Goal: Information Seeking & Learning: Learn about a topic

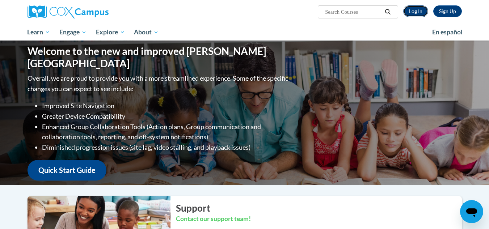
click at [417, 9] on link "Log In" at bounding box center [415, 11] width 25 height 12
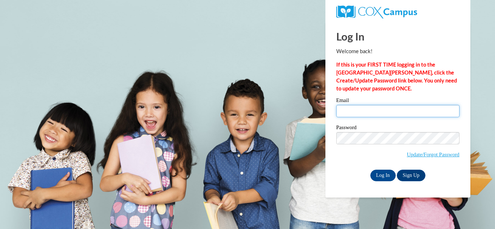
click at [365, 114] on input "Email" at bounding box center [397, 111] width 123 height 12
type input "tpeterson@ymcatoledo.org"
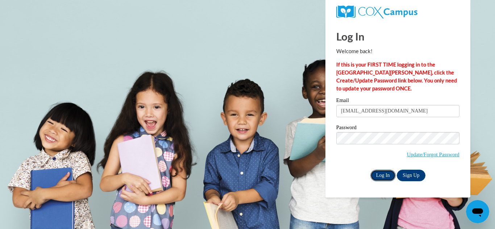
click at [392, 173] on input "Log In" at bounding box center [382, 176] width 25 height 12
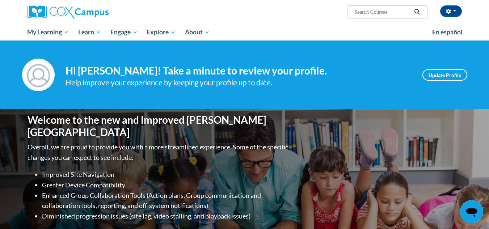
click at [450, 120] on div "Welcome to the new and improved Cox Campus Overall, we are proud to provide you…" at bounding box center [245, 181] width 456 height 145
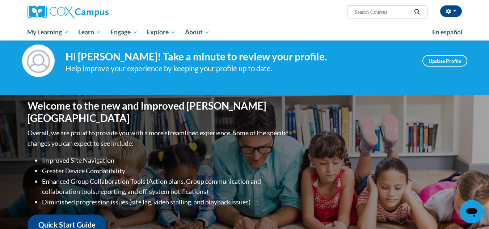
scroll to position [178, 0]
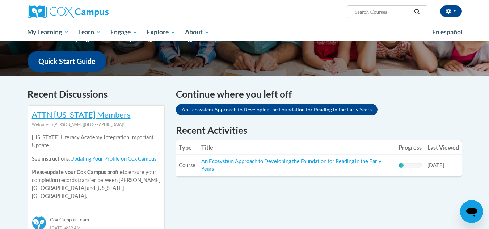
click at [431, 119] on div "Continue where you left off An Ecosystem Approach to Developing the Foundation …" at bounding box center [319, 105] width 297 height 37
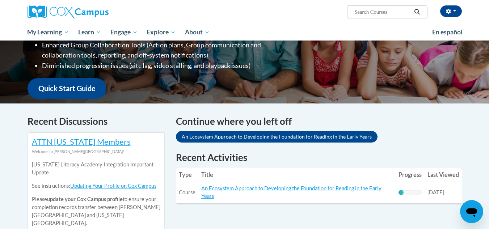
scroll to position [0, 0]
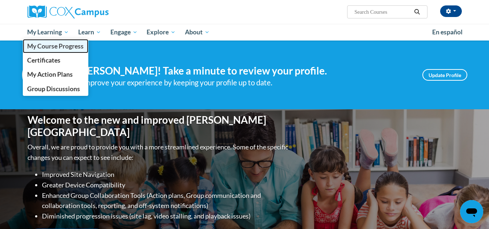
click at [64, 49] on span "My Course Progress" at bounding box center [55, 46] width 56 height 8
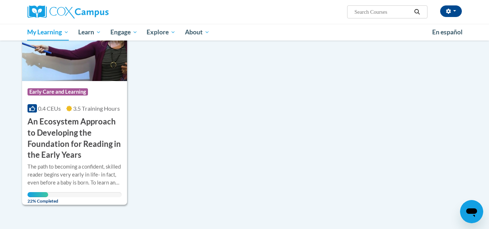
scroll to position [116, 0]
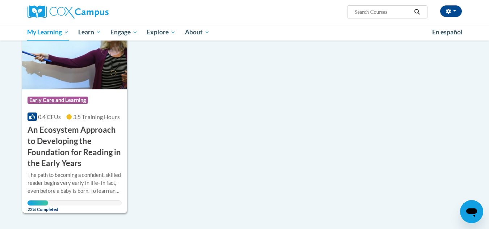
click at [48, 74] on img at bounding box center [74, 53] width 105 height 74
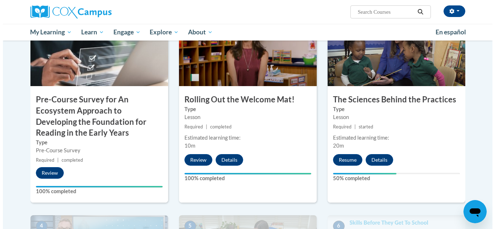
scroll to position [214, 0]
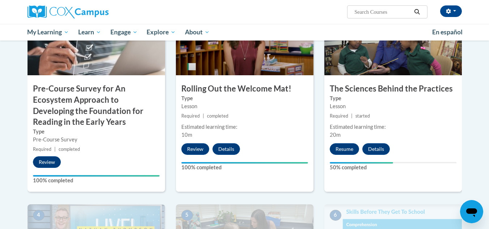
drag, startPoint x: 493, startPoint y: 25, endPoint x: 465, endPoint y: 74, distance: 56.3
click at [342, 144] on button "Resume" at bounding box center [344, 149] width 29 height 12
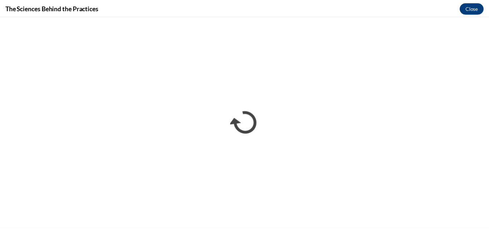
scroll to position [0, 0]
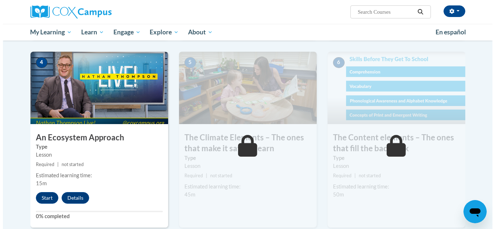
scroll to position [378, 0]
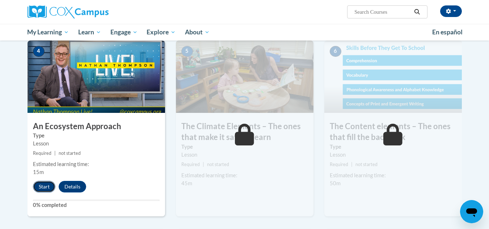
click at [48, 184] on button "Start" at bounding box center [44, 187] width 22 height 12
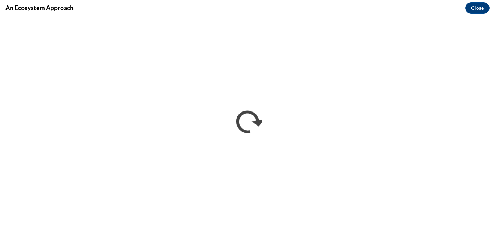
scroll to position [0, 0]
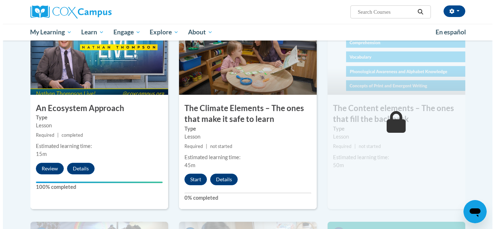
scroll to position [399, 0]
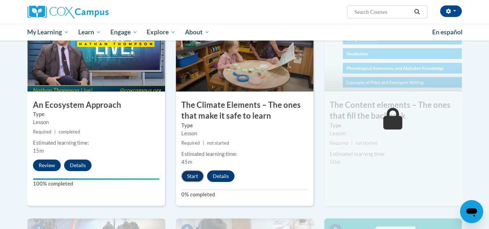
click at [191, 173] on button "Start" at bounding box center [192, 177] width 22 height 12
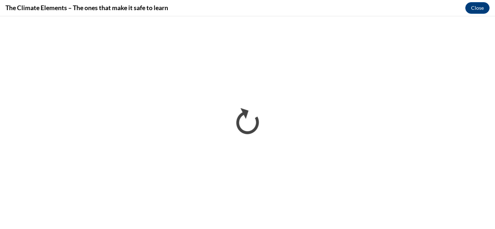
scroll to position [0, 0]
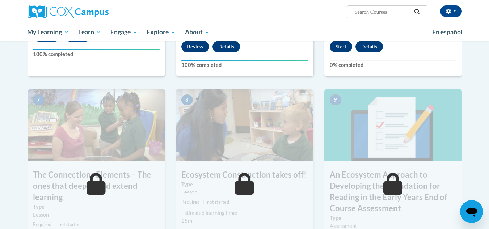
scroll to position [329, 0]
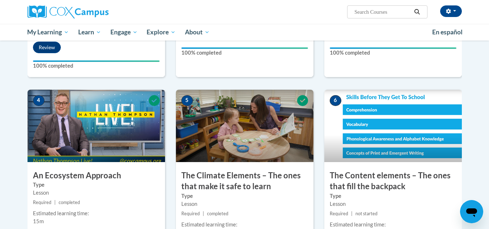
click at [380, 112] on img at bounding box center [393, 126] width 138 height 72
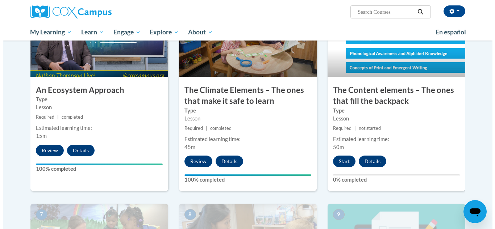
scroll to position [434, 0]
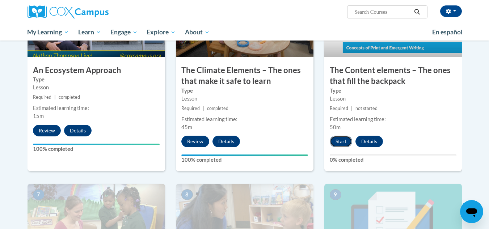
click at [342, 138] on button "Start" at bounding box center [341, 142] width 22 height 12
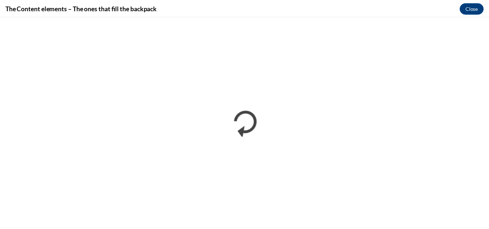
scroll to position [0, 0]
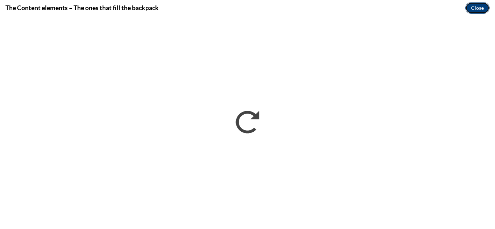
click at [473, 8] on button "Close" at bounding box center [477, 8] width 24 height 12
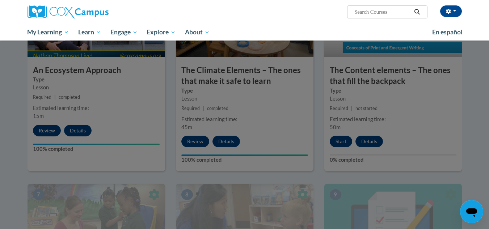
scroll to position [481, 0]
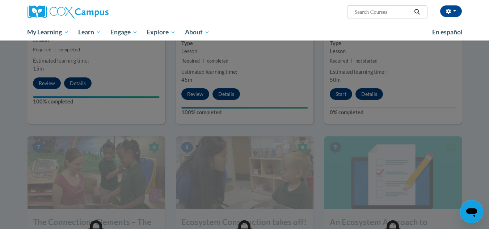
click at [474, 110] on div at bounding box center [244, 114] width 489 height 229
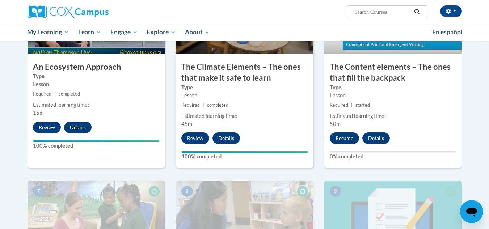
scroll to position [337, 0]
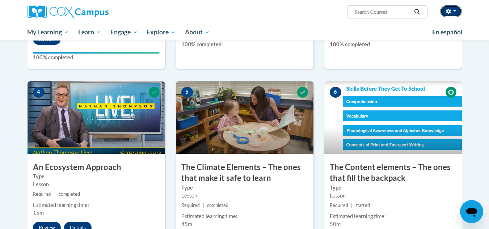
click at [454, 13] on button "button" at bounding box center [451, 11] width 22 height 12
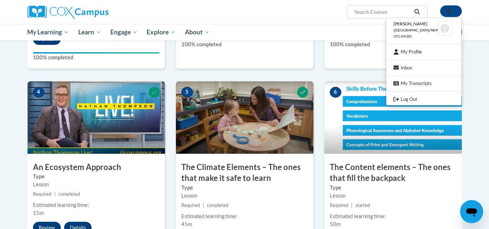
click at [488, 111] on body "[PERSON_NAME] ([GEOGRAPHIC_DATA]/New_York UTC-04:00) My Profile Inbox My Transc…" at bounding box center [244, 157] width 489 height 989
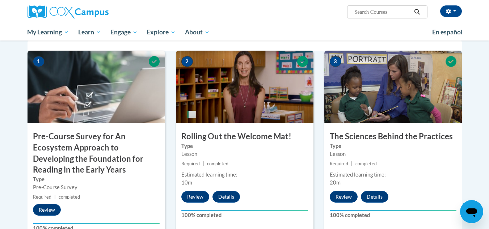
scroll to position [117, 0]
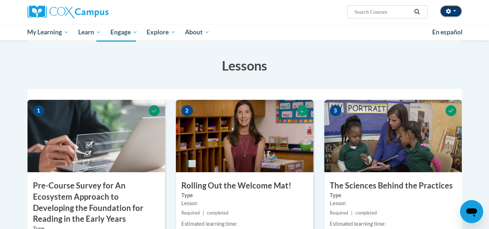
click at [453, 13] on button "button" at bounding box center [451, 11] width 22 height 12
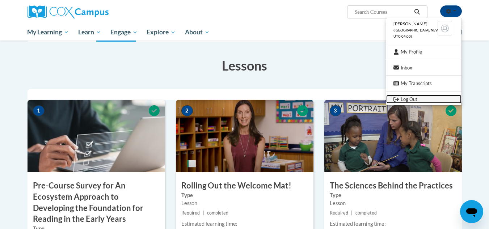
click at [413, 100] on link "Log Out" at bounding box center [423, 99] width 75 height 9
